Goal: Transaction & Acquisition: Purchase product/service

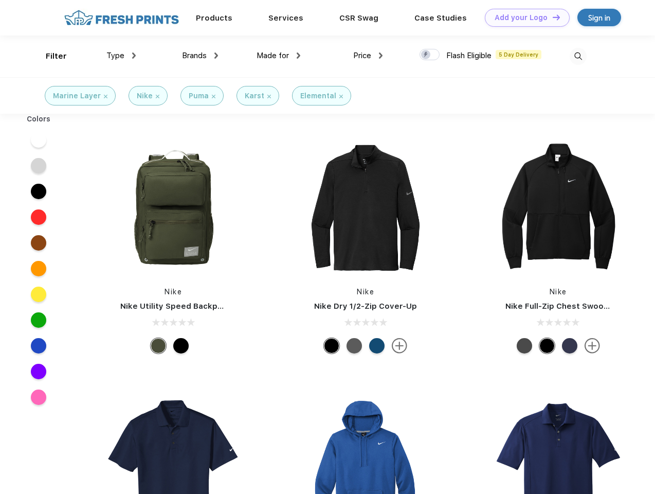
scroll to position [1, 0]
click at [523, 17] on link "Add your Logo Design Tool" at bounding box center [527, 18] width 85 height 18
click at [0, 0] on div "Design Tool" at bounding box center [0, 0] width 0 height 0
click at [552, 17] on link "Add your Logo Design Tool" at bounding box center [527, 18] width 85 height 18
click at [49, 56] on div "Filter" at bounding box center [56, 56] width 21 height 12
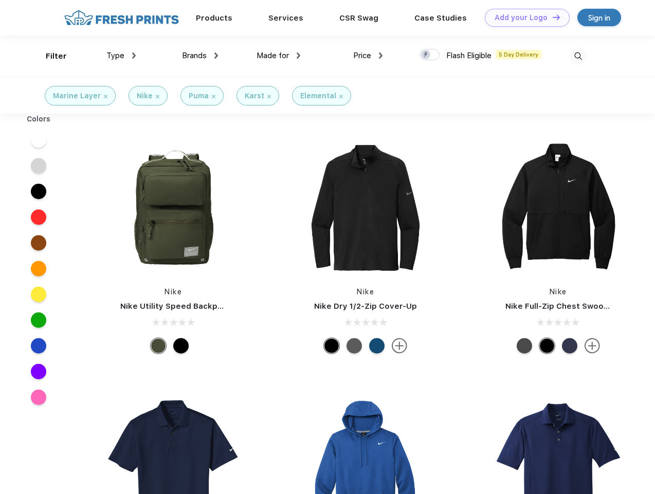
click at [121, 56] on span "Type" at bounding box center [115, 55] width 18 height 9
click at [200, 56] on span "Brands" at bounding box center [194, 55] width 25 height 9
click at [279, 56] on span "Made for" at bounding box center [273, 55] width 32 height 9
click at [368, 56] on span "Price" at bounding box center [362, 55] width 18 height 9
click at [430, 55] on div at bounding box center [429, 54] width 20 height 11
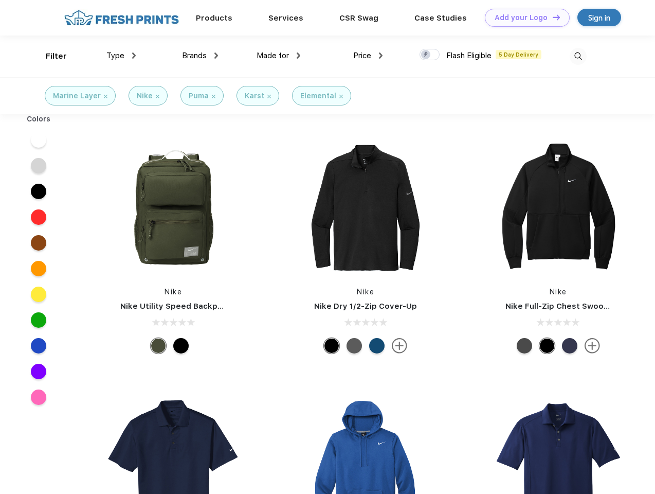
click at [426, 55] on input "checkbox" at bounding box center [422, 51] width 7 height 7
click at [578, 56] on img at bounding box center [578, 56] width 17 height 17
